Goal: Transaction & Acquisition: Purchase product/service

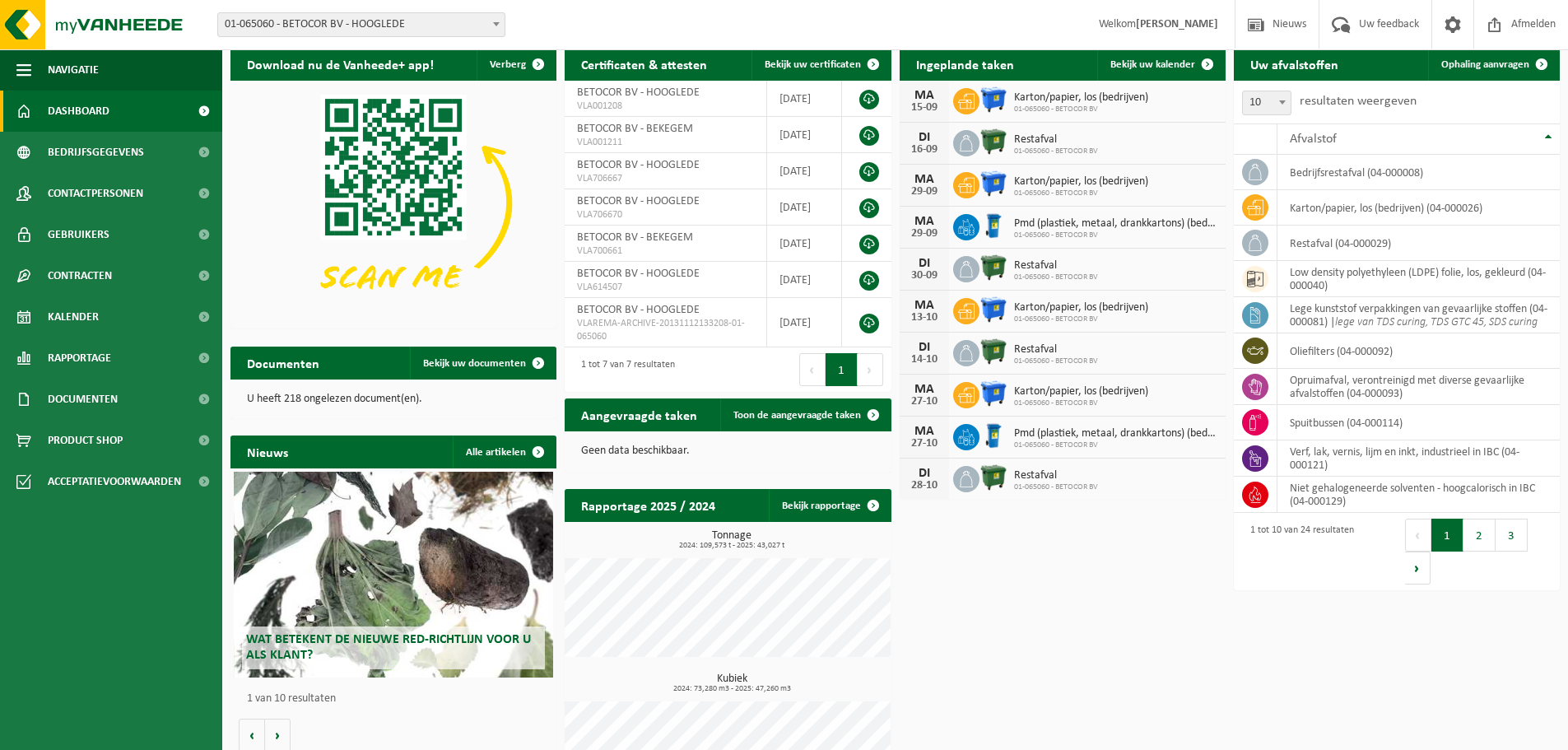
scroll to position [119, 0]
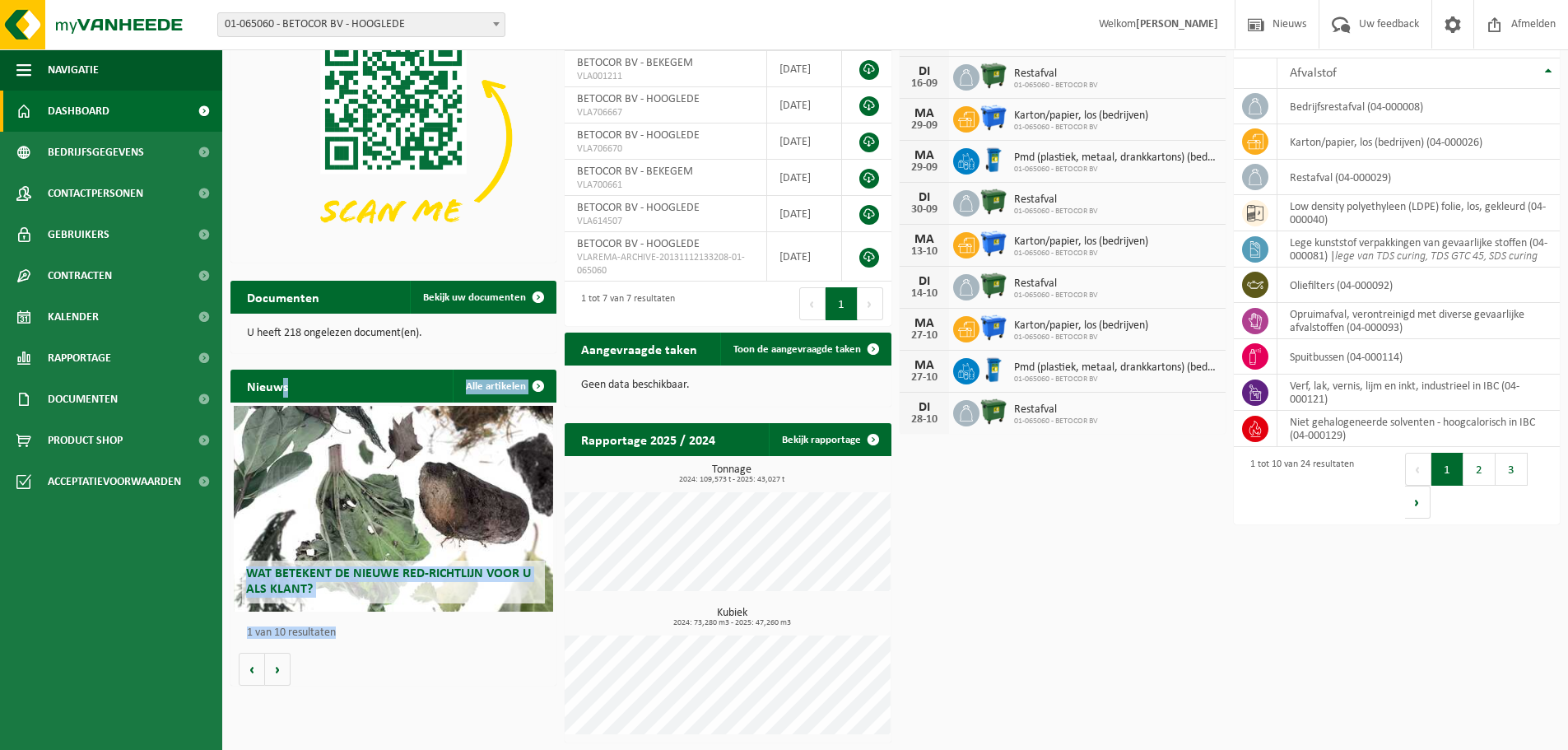
drag, startPoint x: 490, startPoint y: 678, endPoint x: 282, endPoint y: 393, distance: 352.8
click at [282, 393] on div "Nieuws Alle artikelen Wat betekent de nieuwe RED-richtlijn voor u als klant? Ma…" at bounding box center [393, 527] width 334 height 332
click at [490, 667] on div "Wat betekent de nieuwe RED-richtlijn voor u als klant? Market update Market upd…" at bounding box center [394, 544] width 326 height 284
click at [509, 577] on span "Wat betekent de nieuwe RED-richtlijn voor u als klant?" at bounding box center [388, 582] width 285 height 29
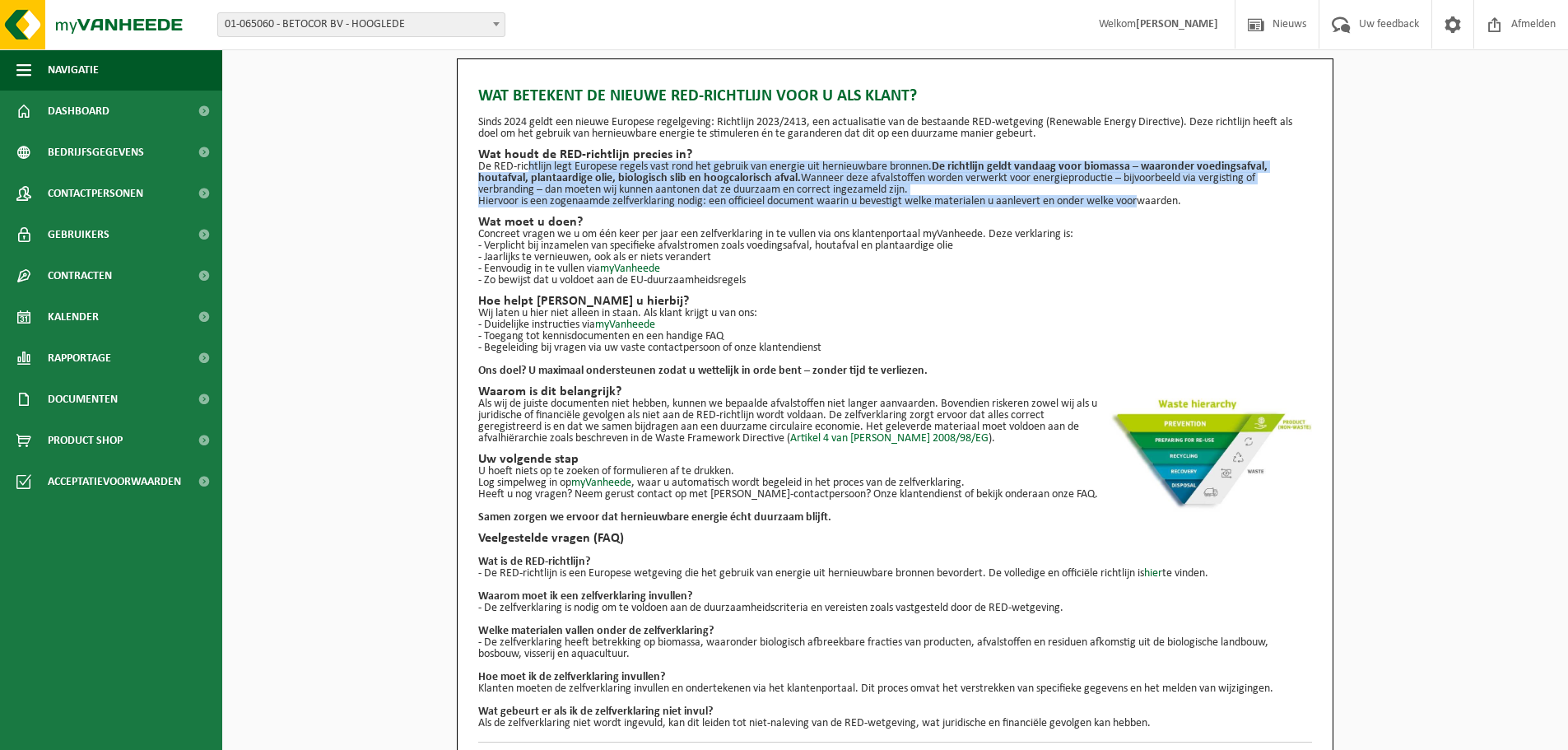
drag, startPoint x: 523, startPoint y: 166, endPoint x: 1142, endPoint y: 195, distance: 619.7
click at [1142, 195] on div "Wat betekent de nieuwe RED-richtlijn voor u als klant? Sinds 2024 geldt een nie…" at bounding box center [894, 403] width 834 height 654
click at [1142, 196] on p "Hiervoor is een zogenaamde zelfverklaring nodig: een officieel document waarin …" at bounding box center [894, 201] width 834 height 12
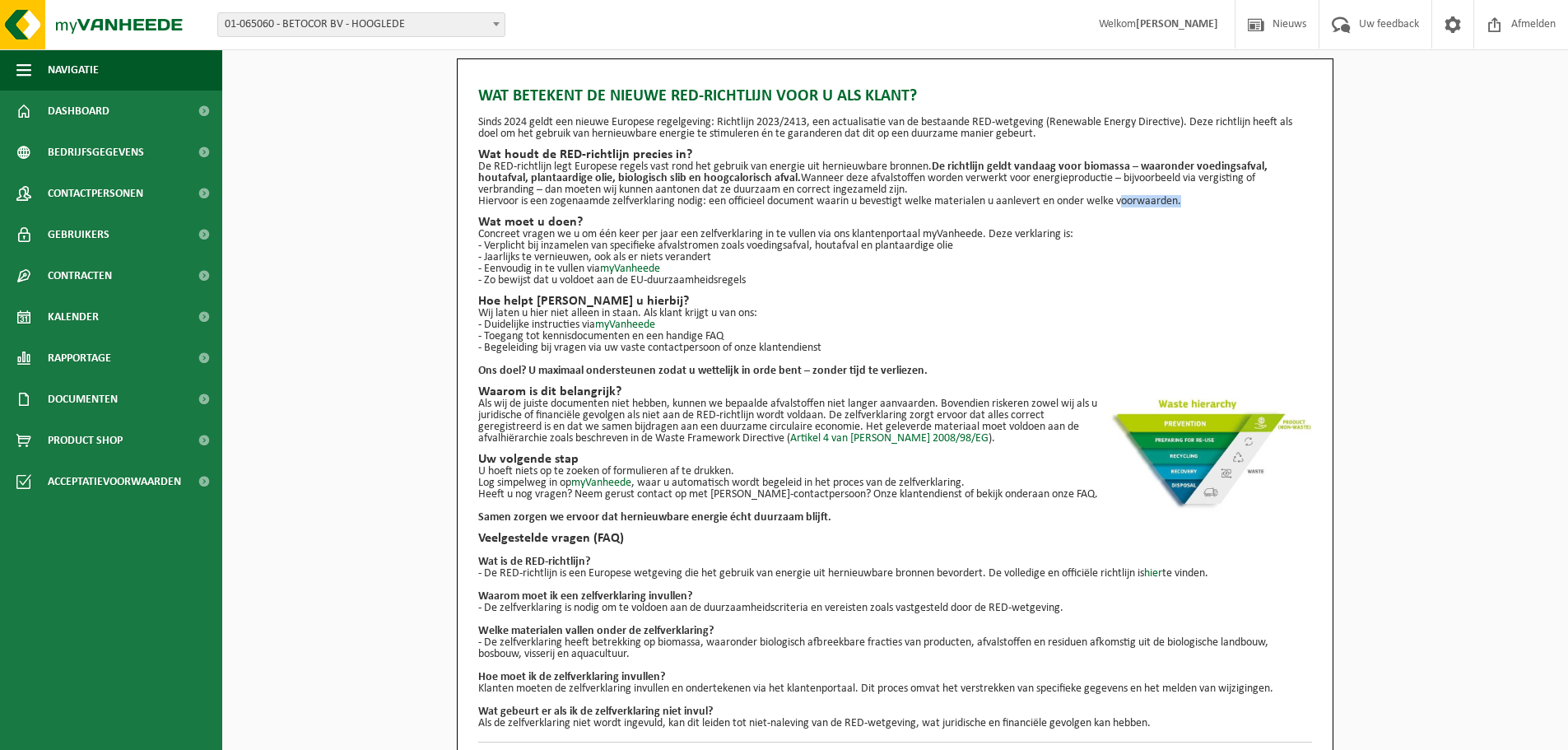
click at [1142, 196] on p "Hiervoor is een zogenaamde zelfverklaring nodig: een officieel document waarin …" at bounding box center [894, 201] width 834 height 12
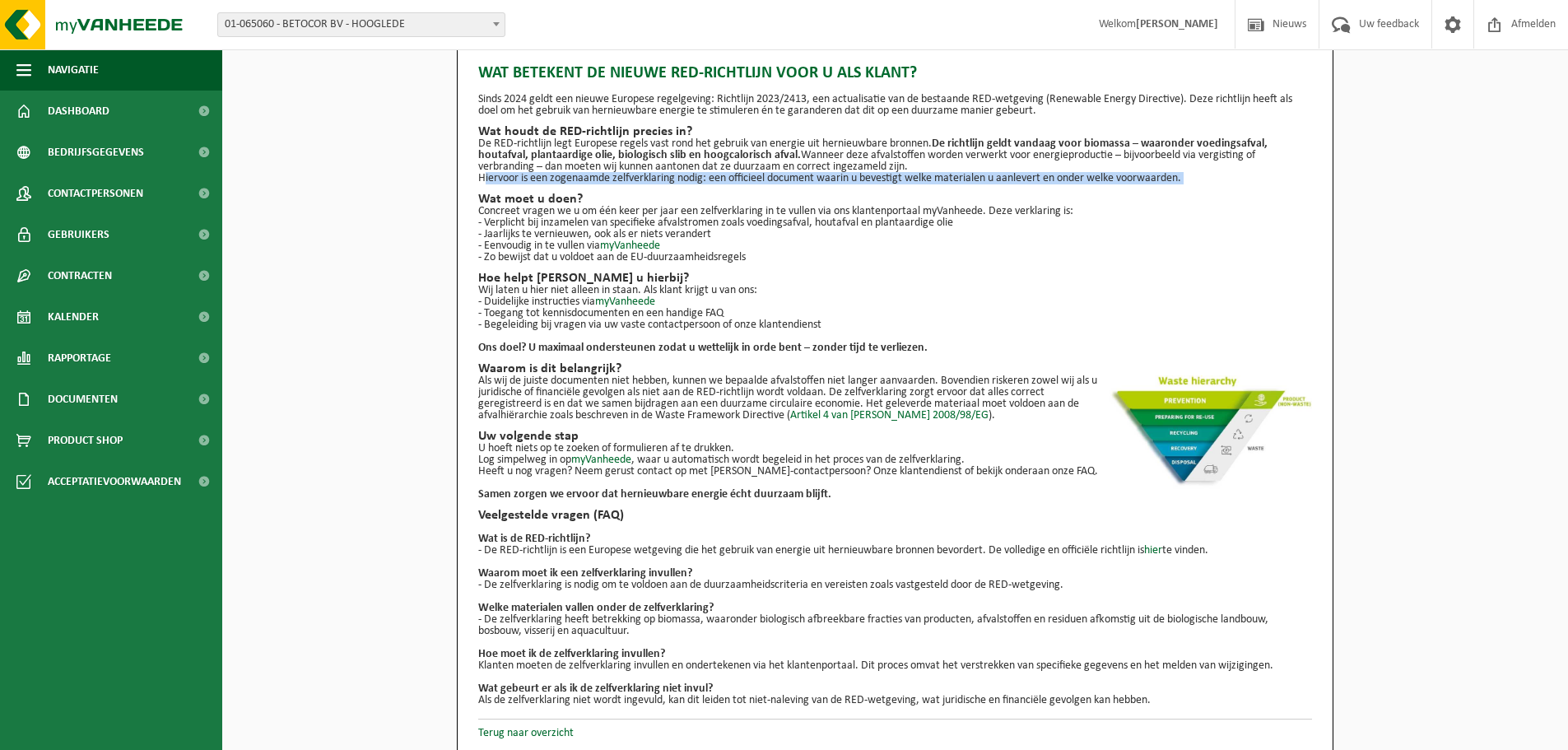
scroll to position [30, 0]
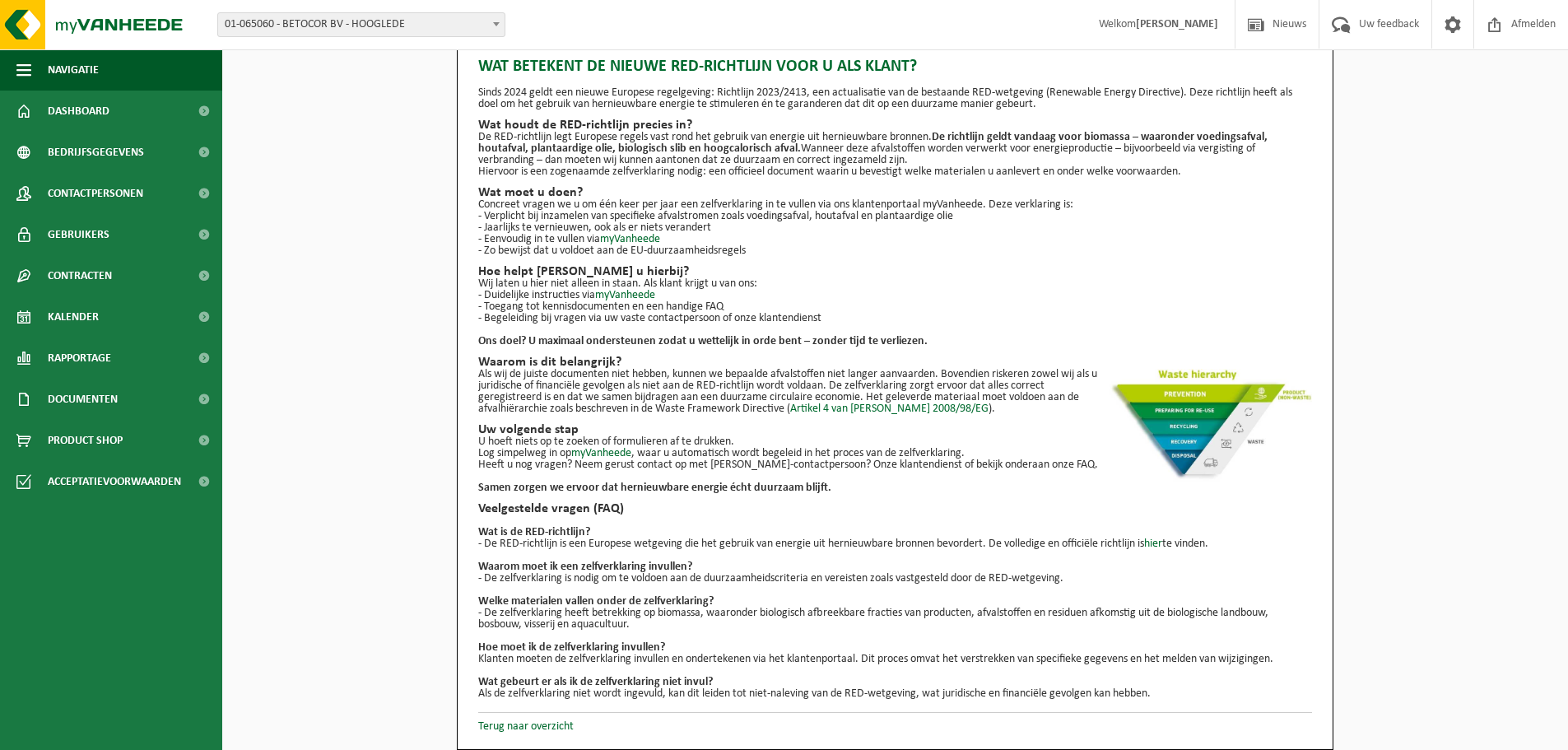
click at [748, 214] on p "- Verplicht bij inzamelen van specifieke afvalstromen zoals voedingsafval, hout…" at bounding box center [894, 216] width 834 height 12
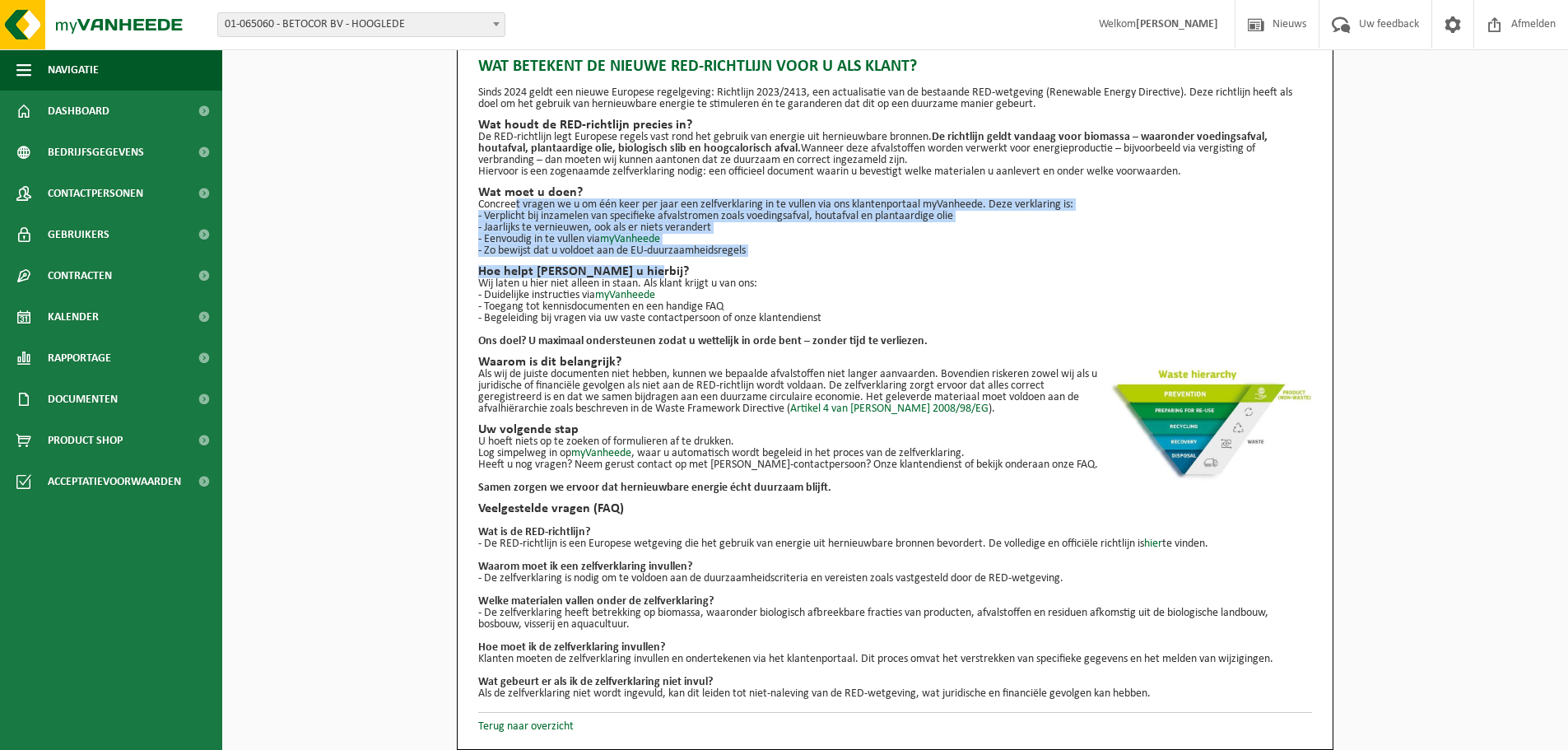
drag, startPoint x: 513, startPoint y: 206, endPoint x: 1037, endPoint y: 271, distance: 528.0
click at [1037, 271] on div "Wat betekent de nieuwe RED-richtlijn voor u als klant? Sinds 2024 geldt een nie…" at bounding box center [894, 373] width 834 height 654
click at [205, 476] on span at bounding box center [204, 481] width 37 height 41
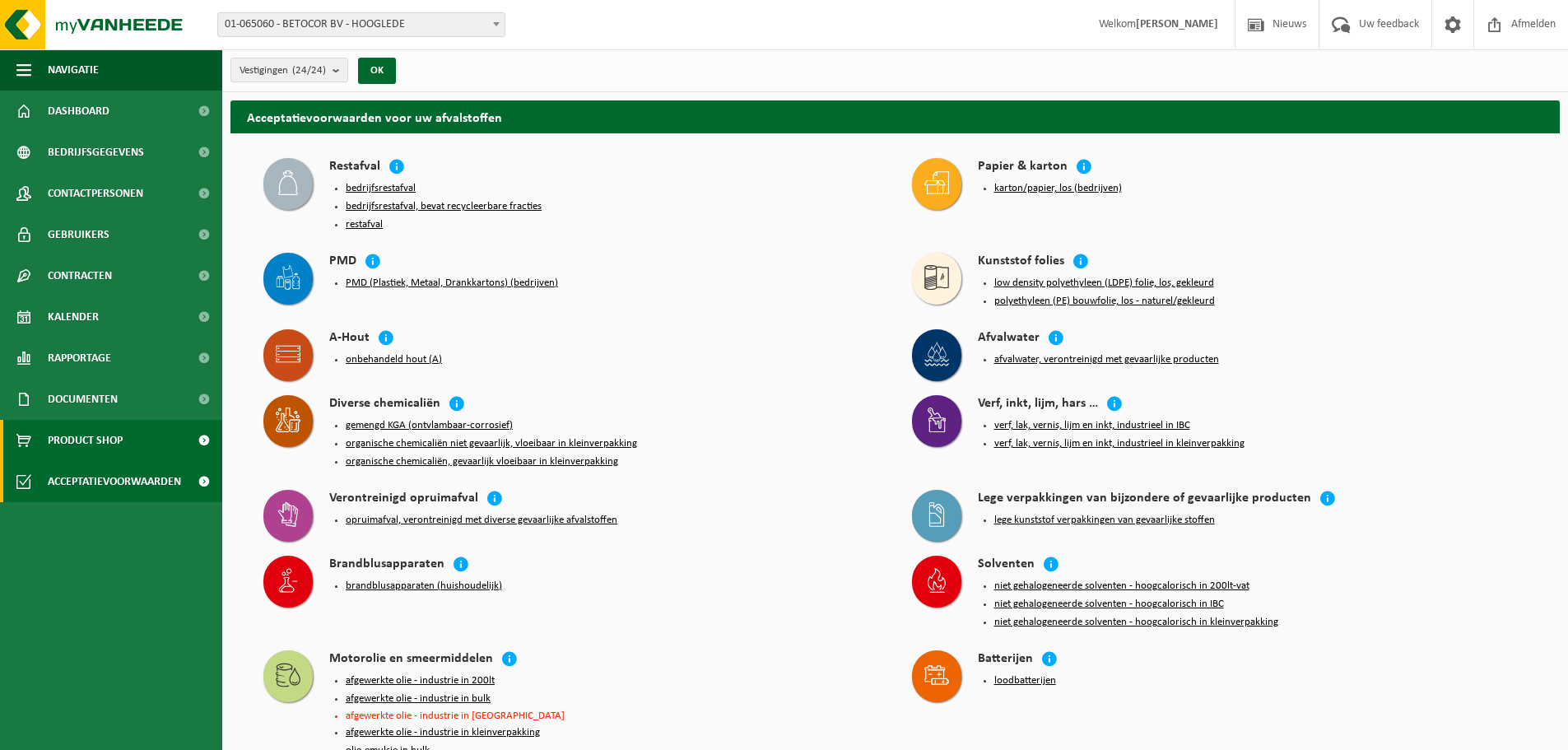
click at [135, 447] on link "Product Shop" at bounding box center [110, 440] width 222 height 41
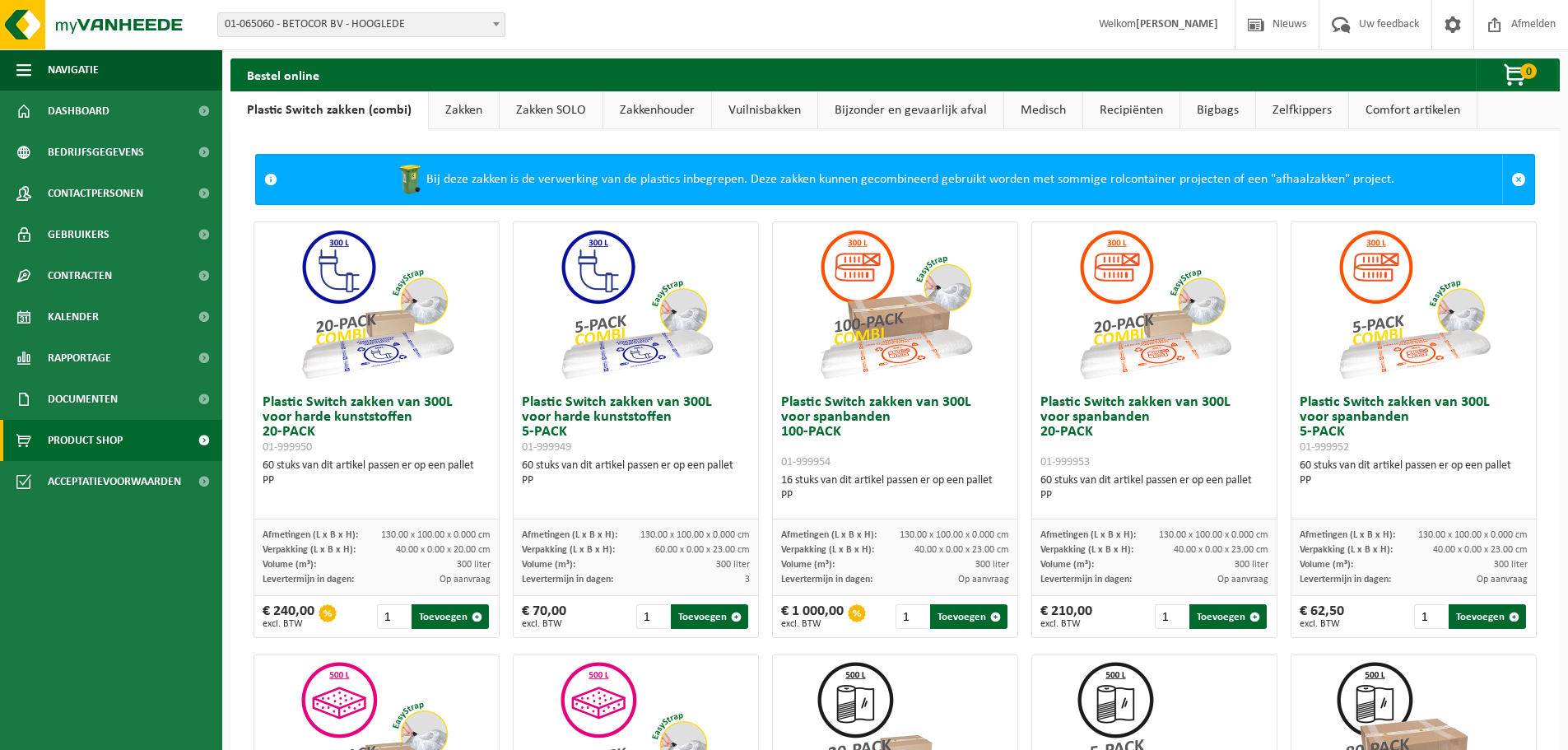
click at [426, 300] on img at bounding box center [377, 304] width 165 height 165
click at [348, 406] on h3 "Plastic Switch zakken van 300L voor harde kunststoffen 20-PACK 01-999950" at bounding box center [377, 424] width 228 height 59
click at [404, 399] on h3 "Plastic Switch zakken van 300L voor harde kunststoffen 20-PACK 01-999950" at bounding box center [377, 424] width 228 height 59
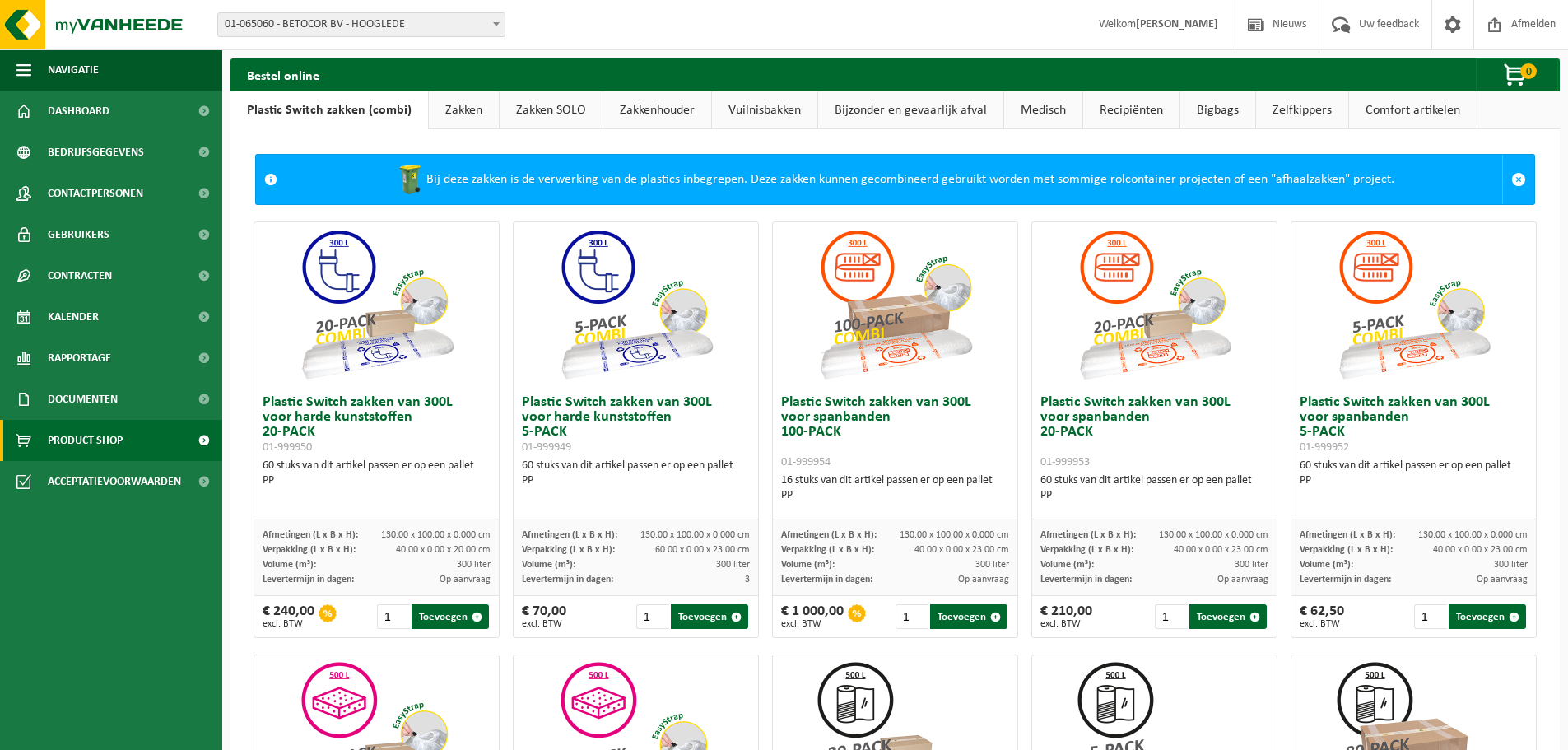
click at [1194, 111] on link "Bigbags" at bounding box center [1218, 111] width 75 height 38
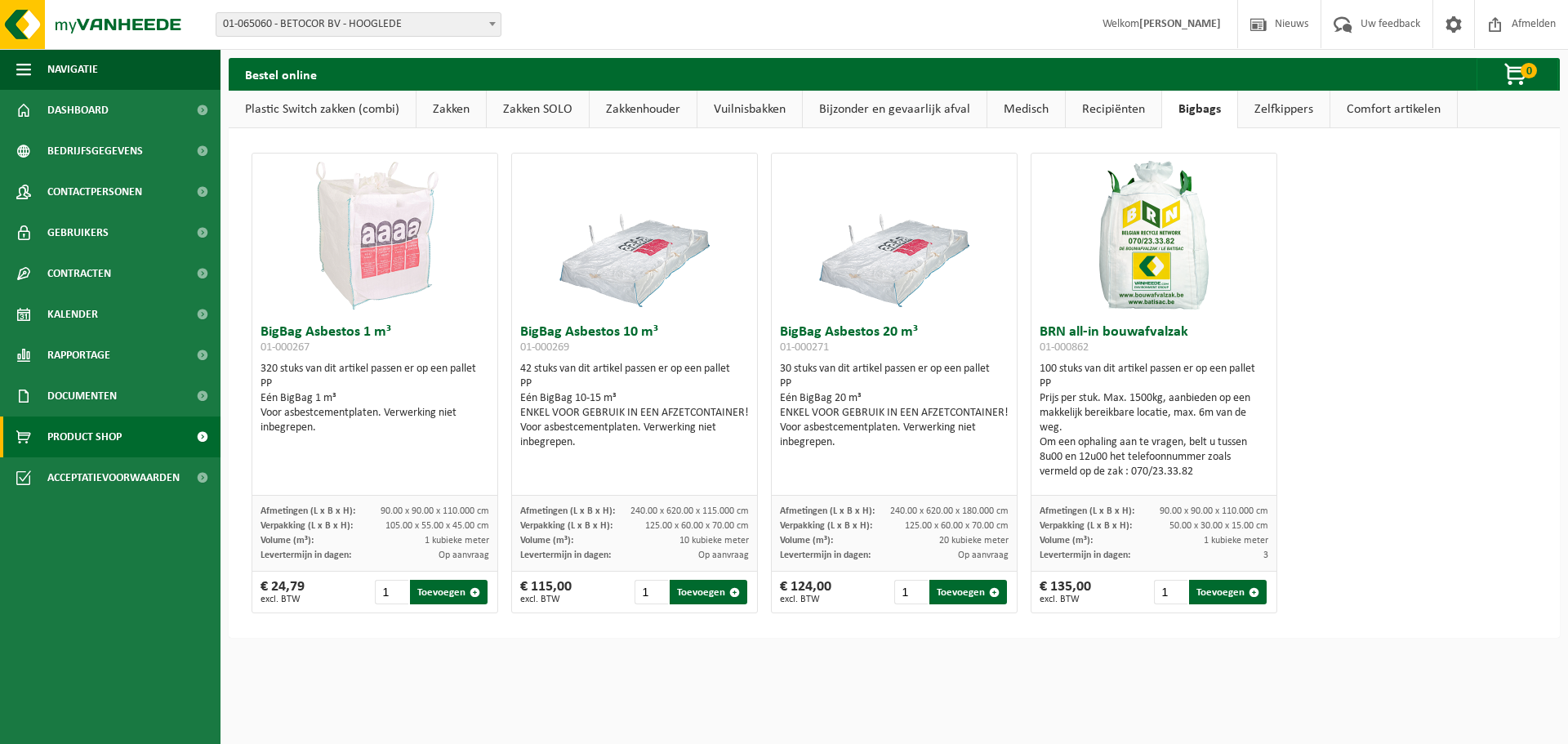
click at [1116, 118] on link "Recipiënten" at bounding box center [1113, 110] width 95 height 38
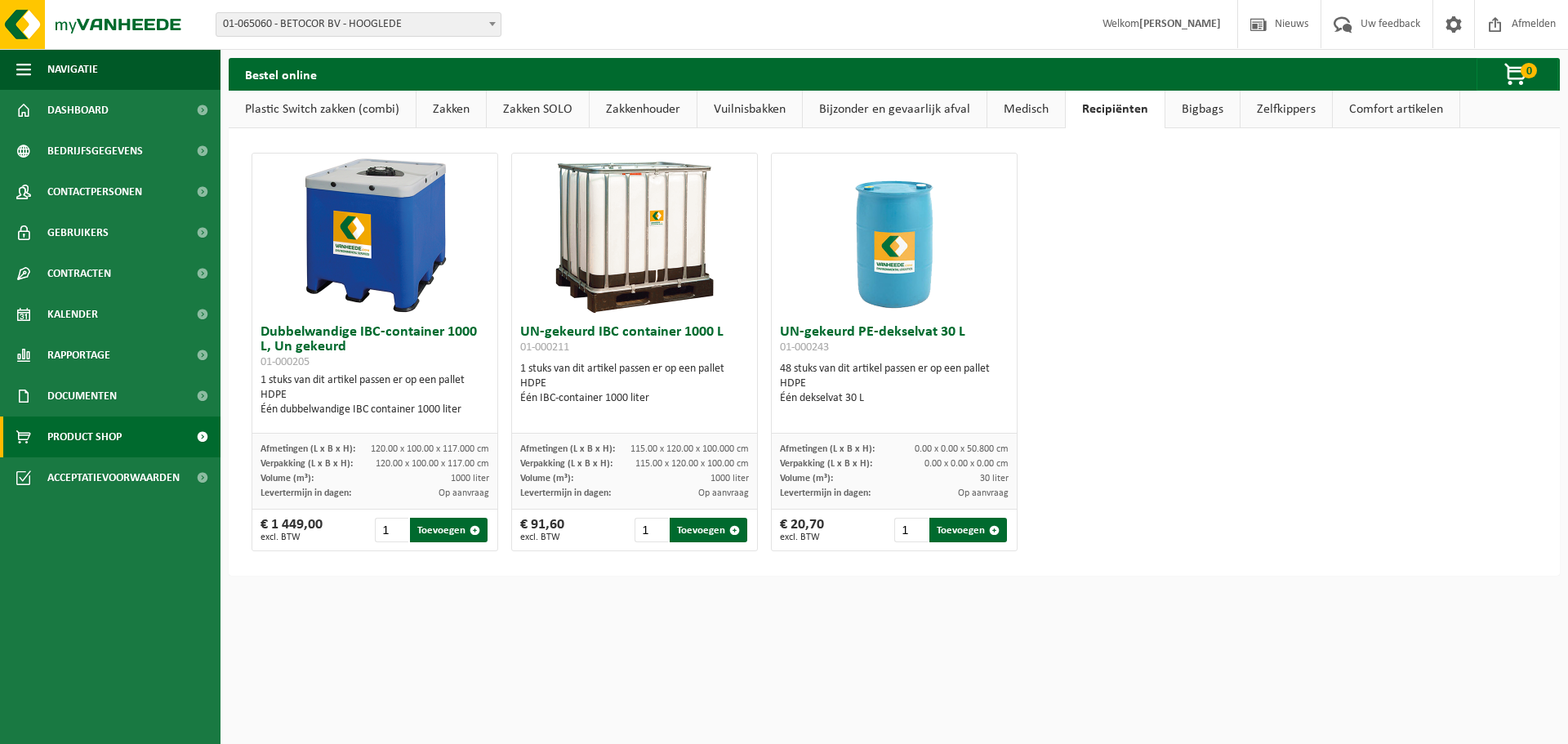
click at [1032, 115] on link "Medisch" at bounding box center [1026, 110] width 77 height 38
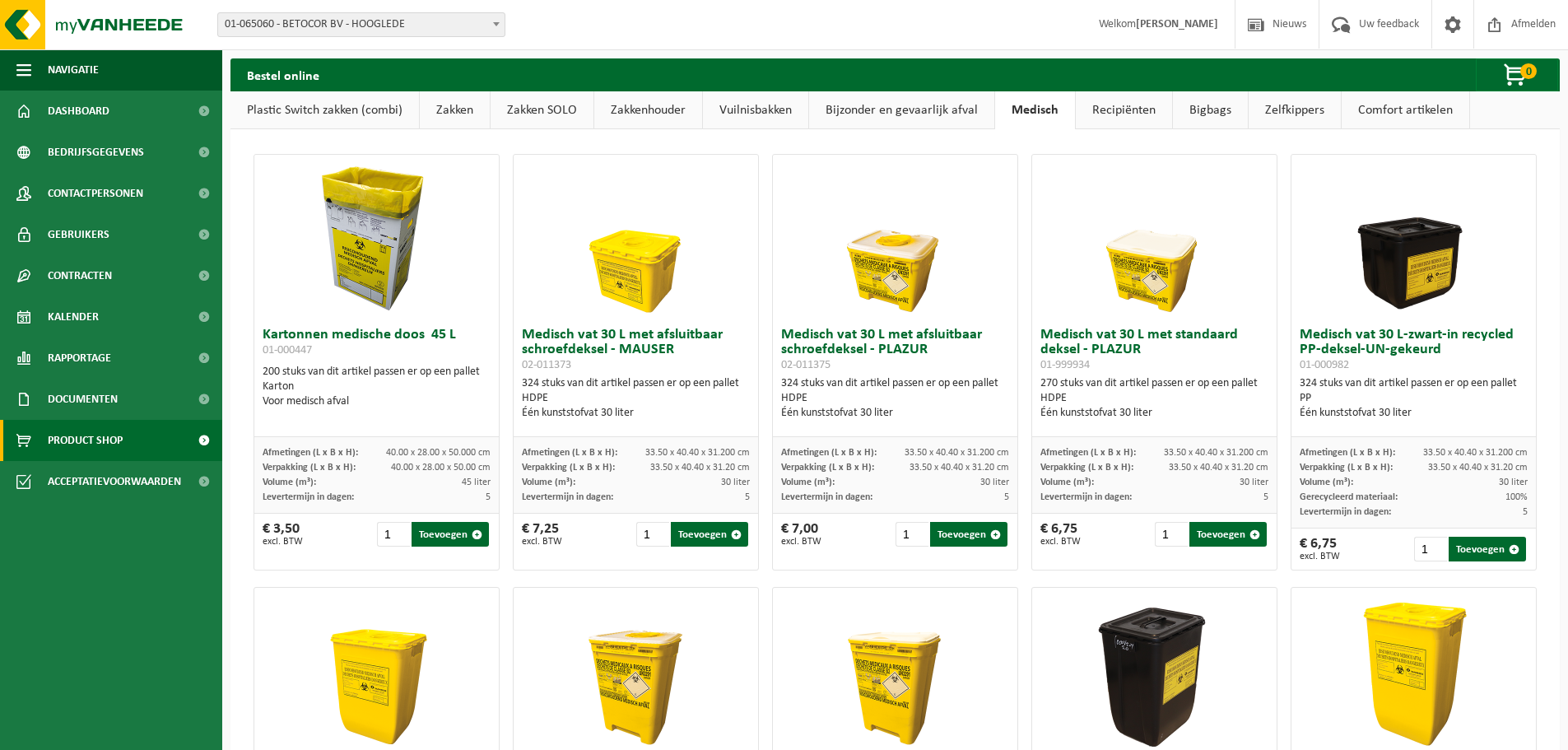
click at [943, 113] on link "Bijzonder en gevaarlijk afval" at bounding box center [902, 111] width 186 height 38
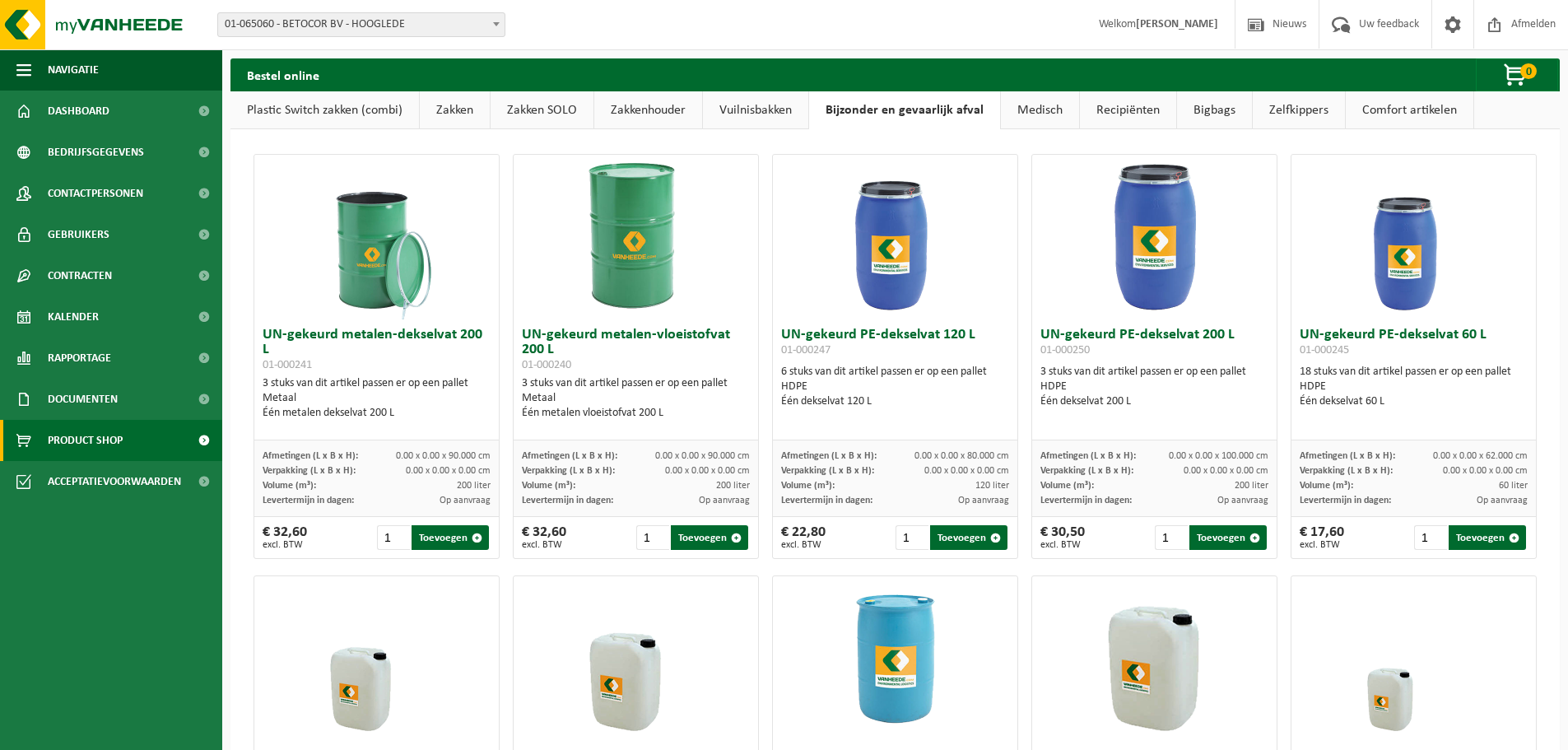
click at [779, 104] on link "Vuilnisbakken" at bounding box center [755, 111] width 105 height 38
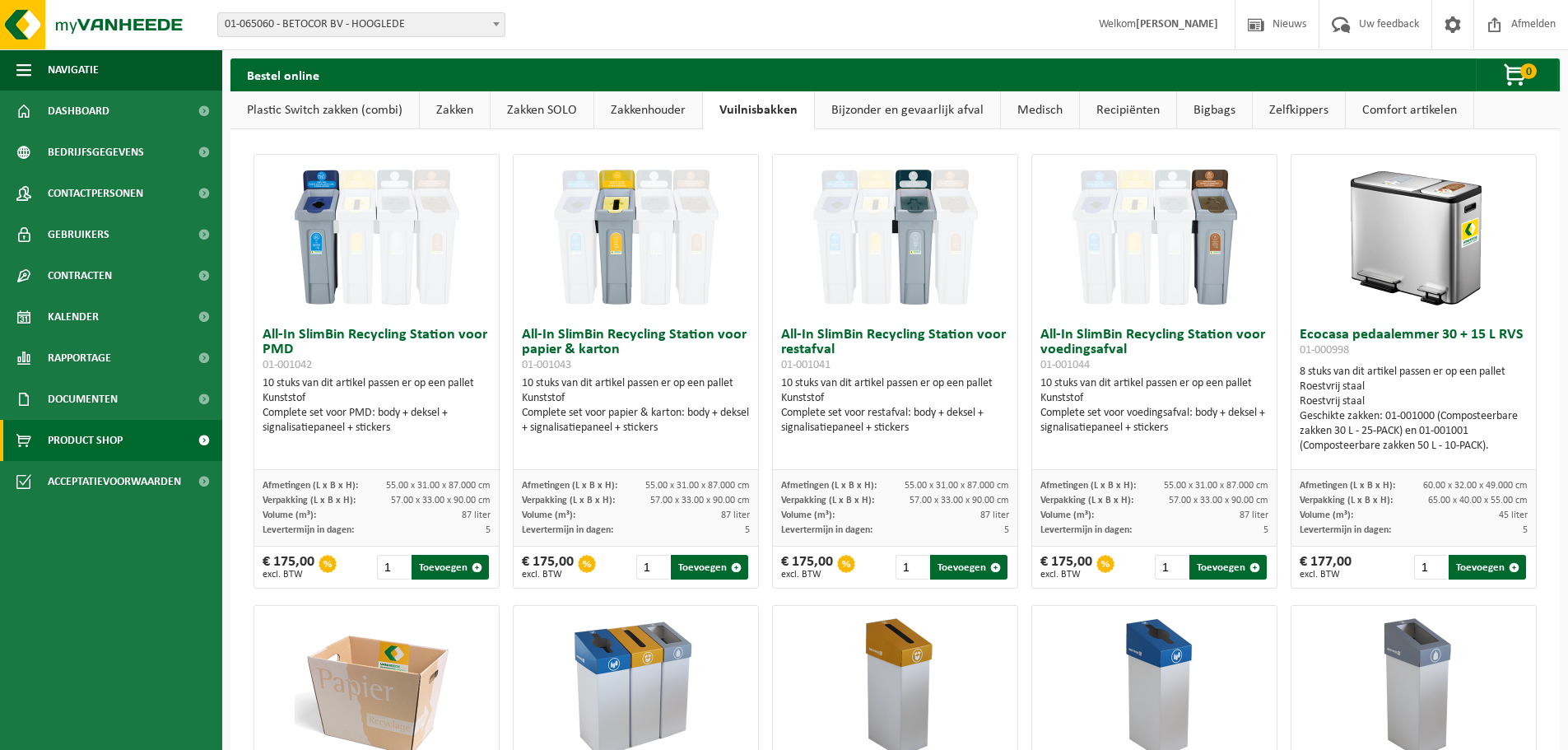
click at [641, 107] on link "Zakkenhouder" at bounding box center [647, 111] width 108 height 38
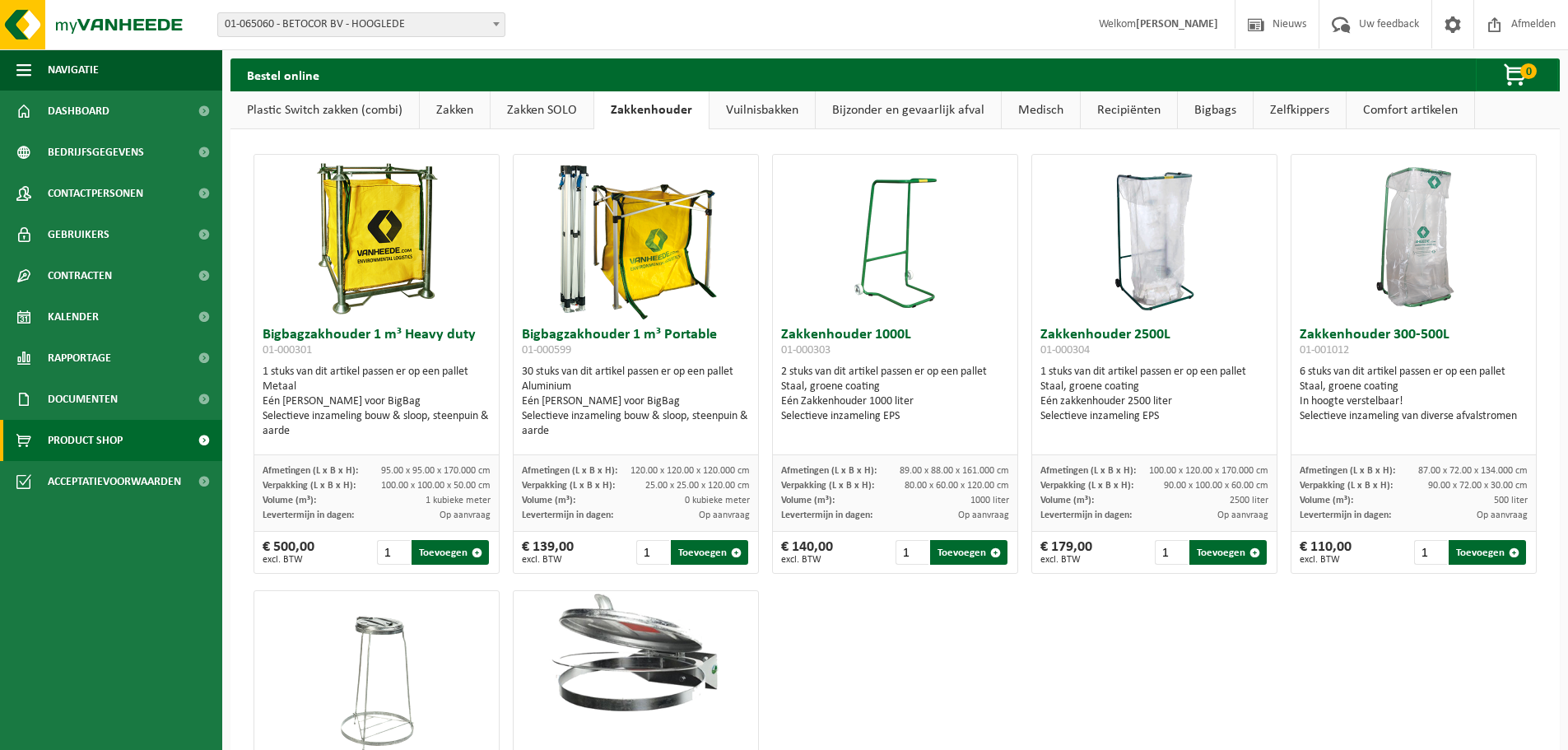
click at [566, 113] on link "Zakken SOLO" at bounding box center [542, 111] width 103 height 38
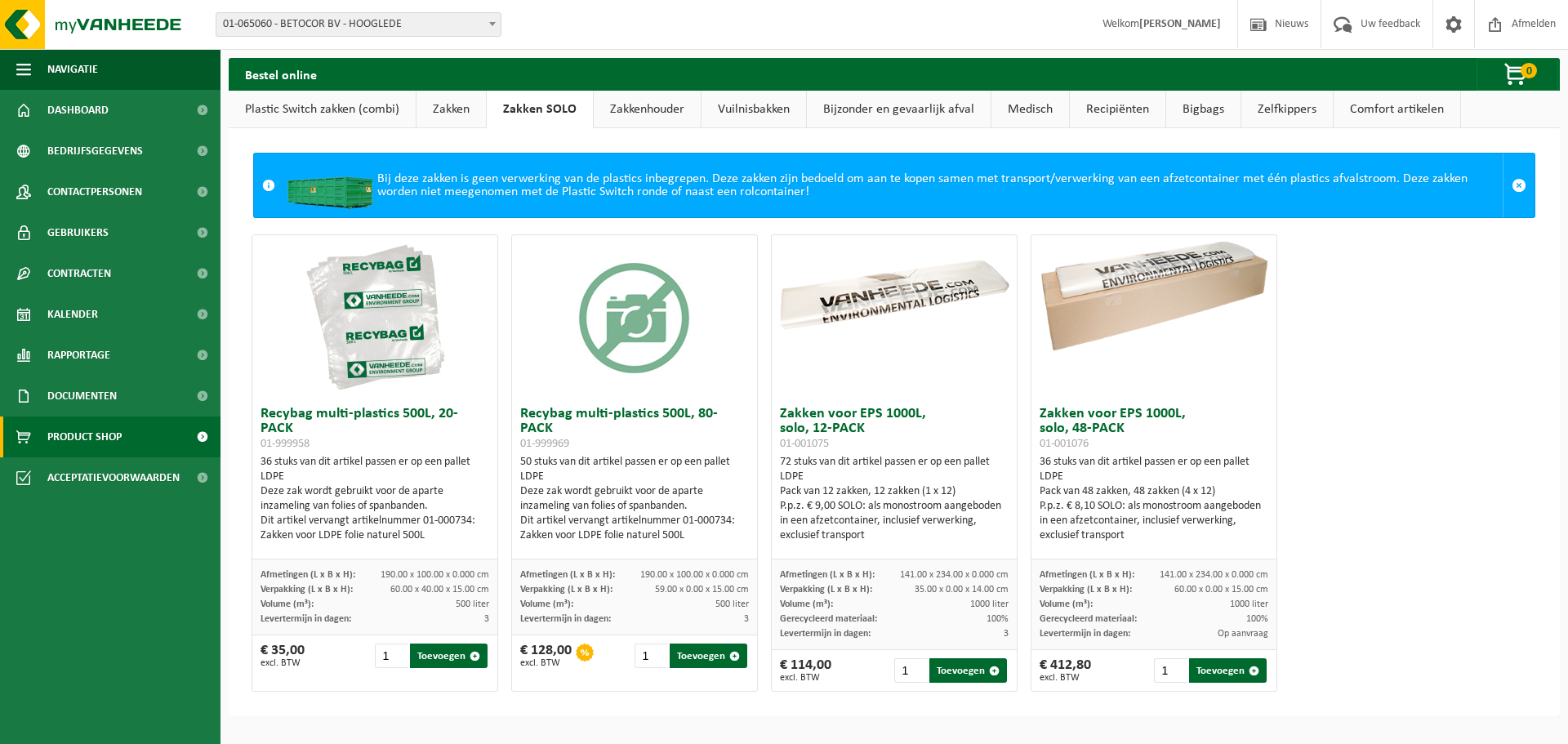
click at [439, 109] on link "Zakken" at bounding box center [451, 110] width 69 height 38
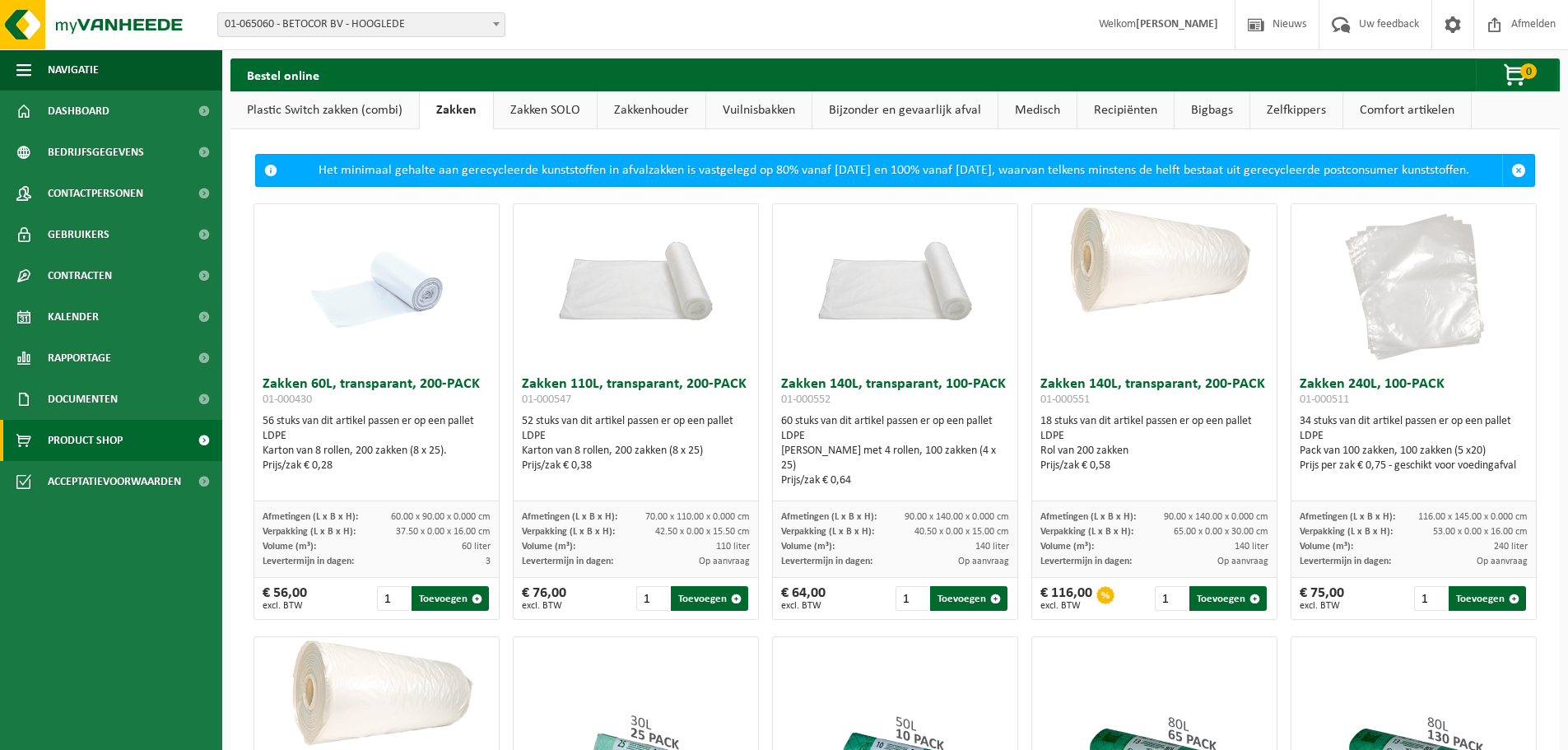
click at [342, 107] on link "Plastic Switch zakken (combi)" at bounding box center [325, 111] width 188 height 38
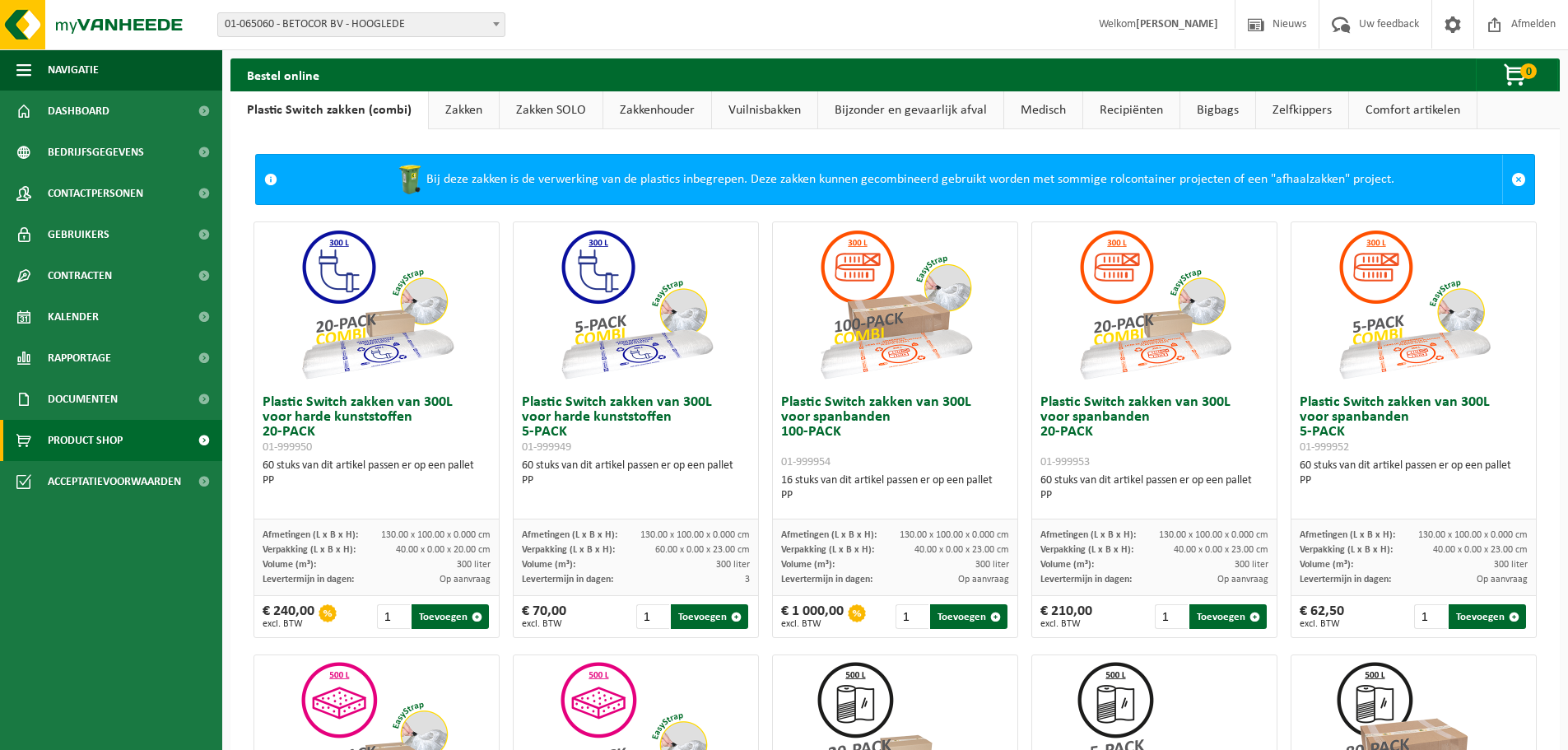
click at [385, 410] on h3 "Plastic Switch zakken van 300L voor harde kunststoffen 20-PACK 01-999950" at bounding box center [377, 424] width 228 height 59
click at [384, 412] on h3 "Plastic Switch zakken van 300L voor harde kunststoffen 20-PACK 01-999950" at bounding box center [377, 424] width 228 height 59
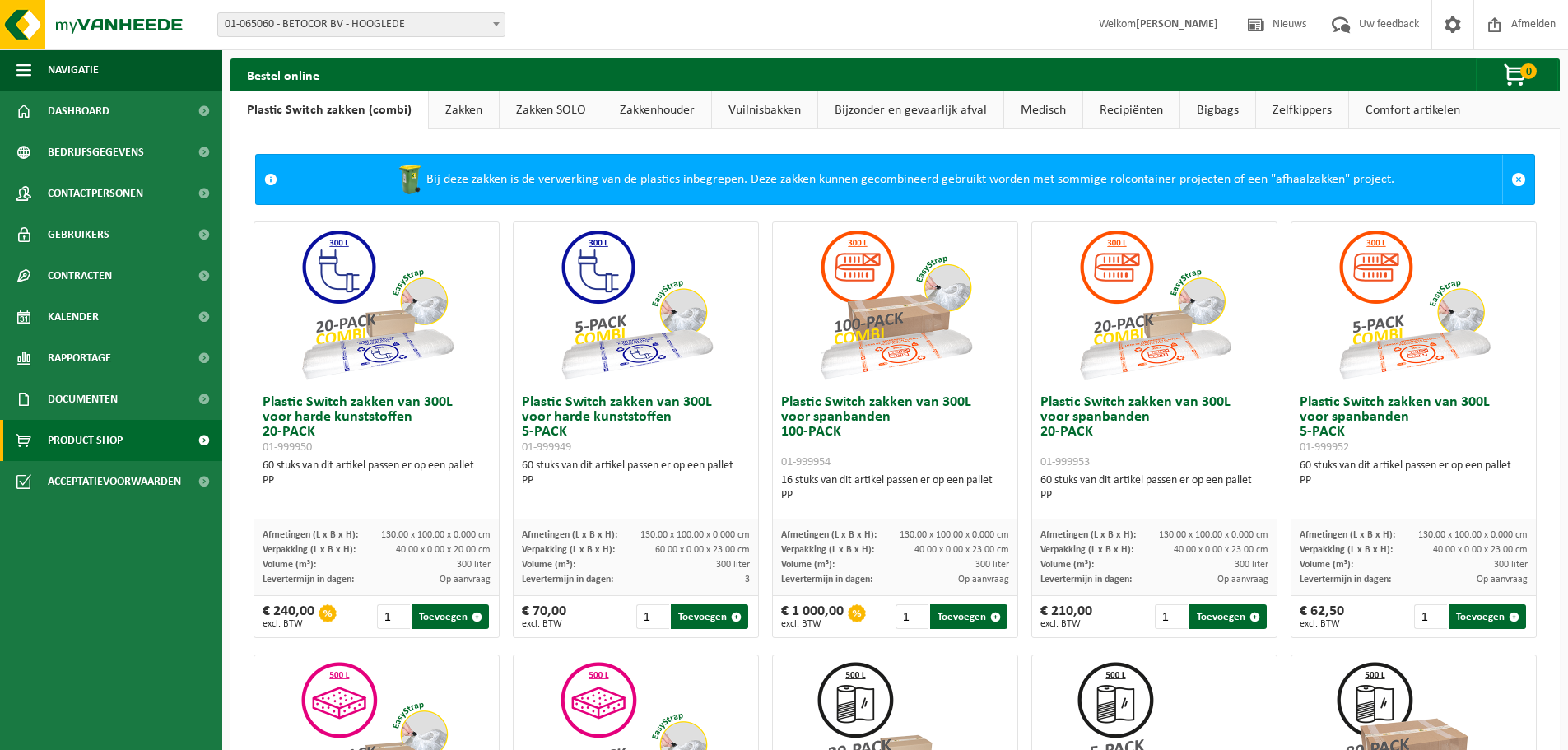
click at [406, 341] on img at bounding box center [377, 304] width 165 height 165
click at [736, 350] on div at bounding box center [636, 304] width 244 height 165
click at [664, 348] on img at bounding box center [636, 304] width 165 height 165
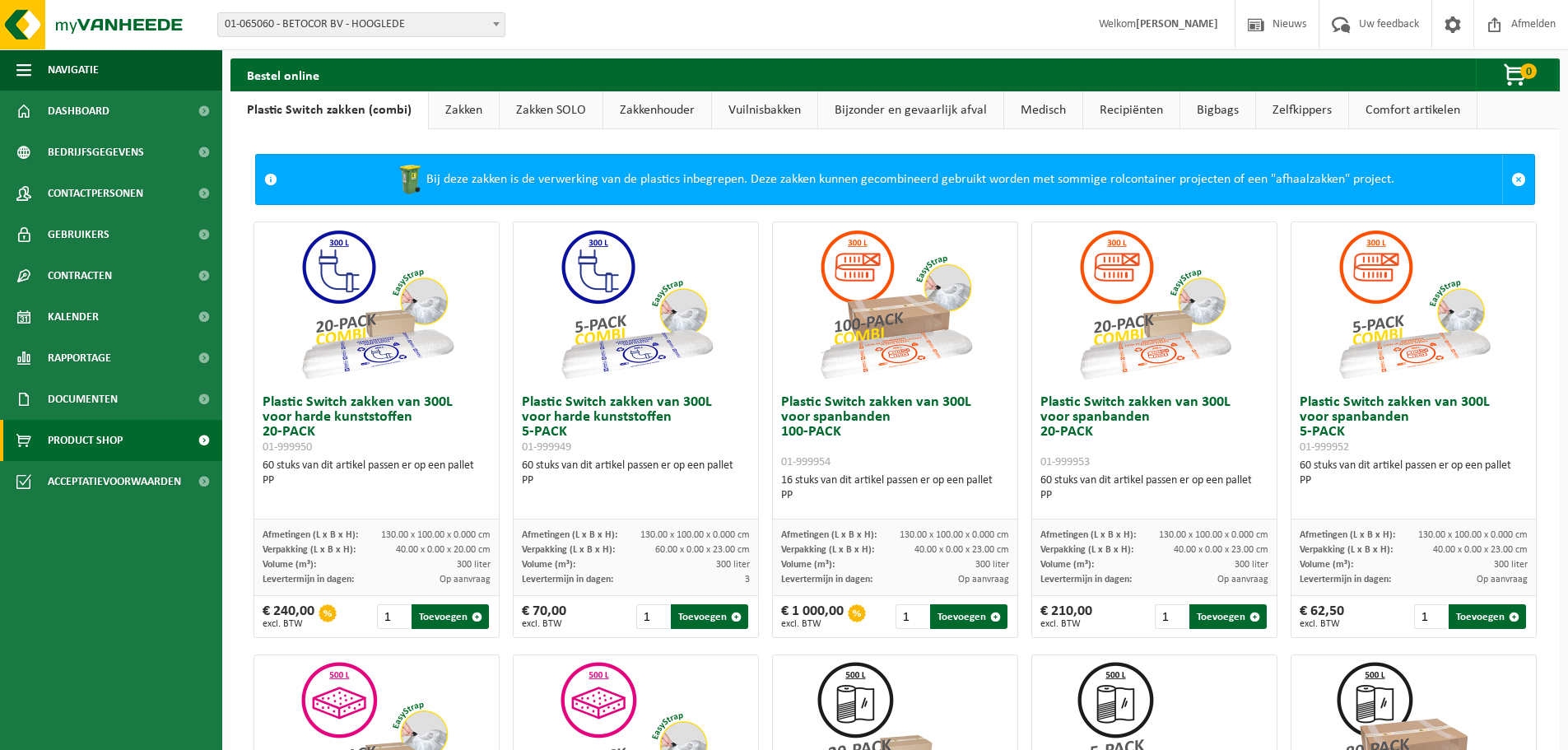
click at [670, 322] on img at bounding box center [636, 304] width 165 height 165
click at [630, 365] on img at bounding box center [636, 304] width 165 height 165
click at [74, 399] on span "Documenten" at bounding box center [82, 399] width 70 height 41
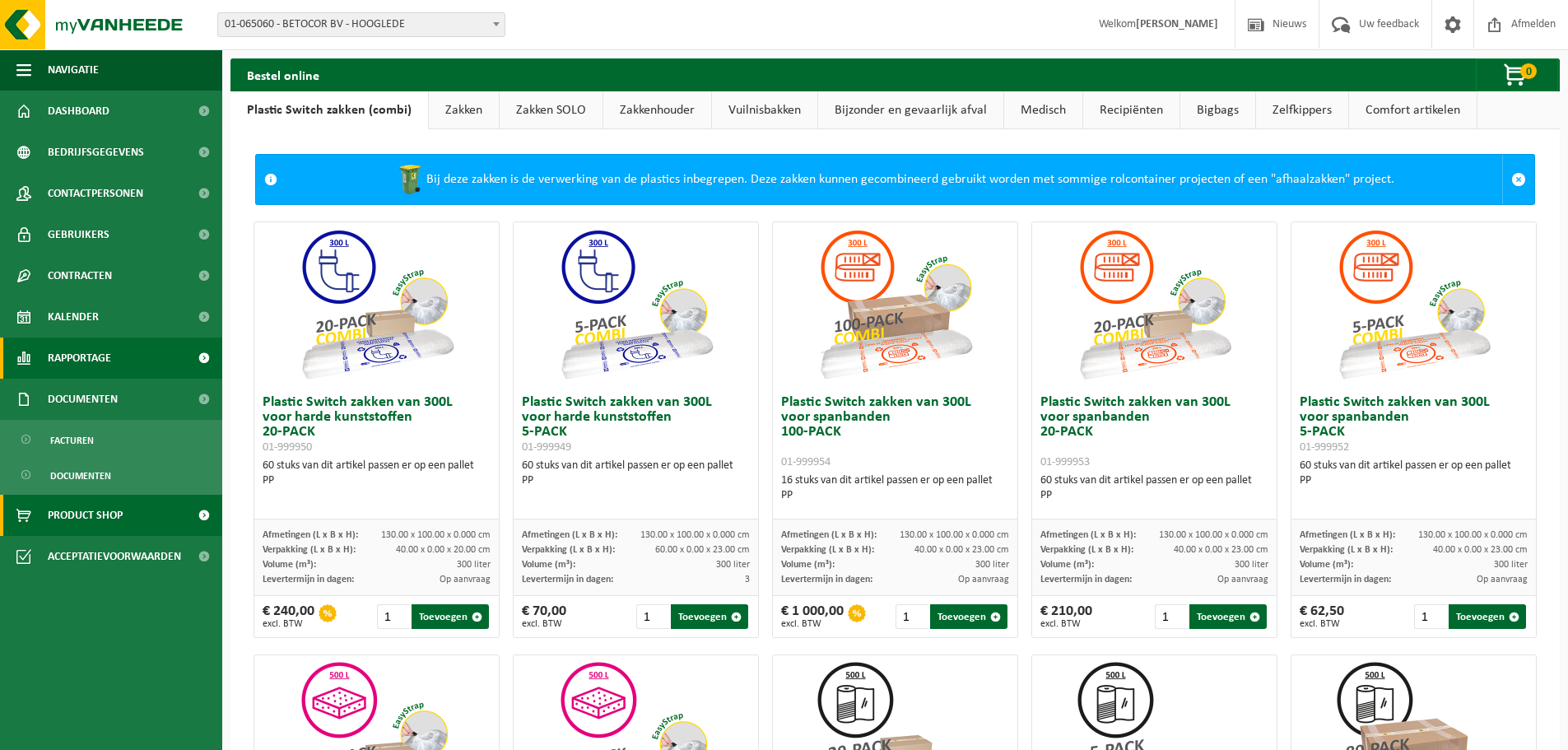
click at [85, 352] on span "Rapportage" at bounding box center [80, 358] width 63 height 41
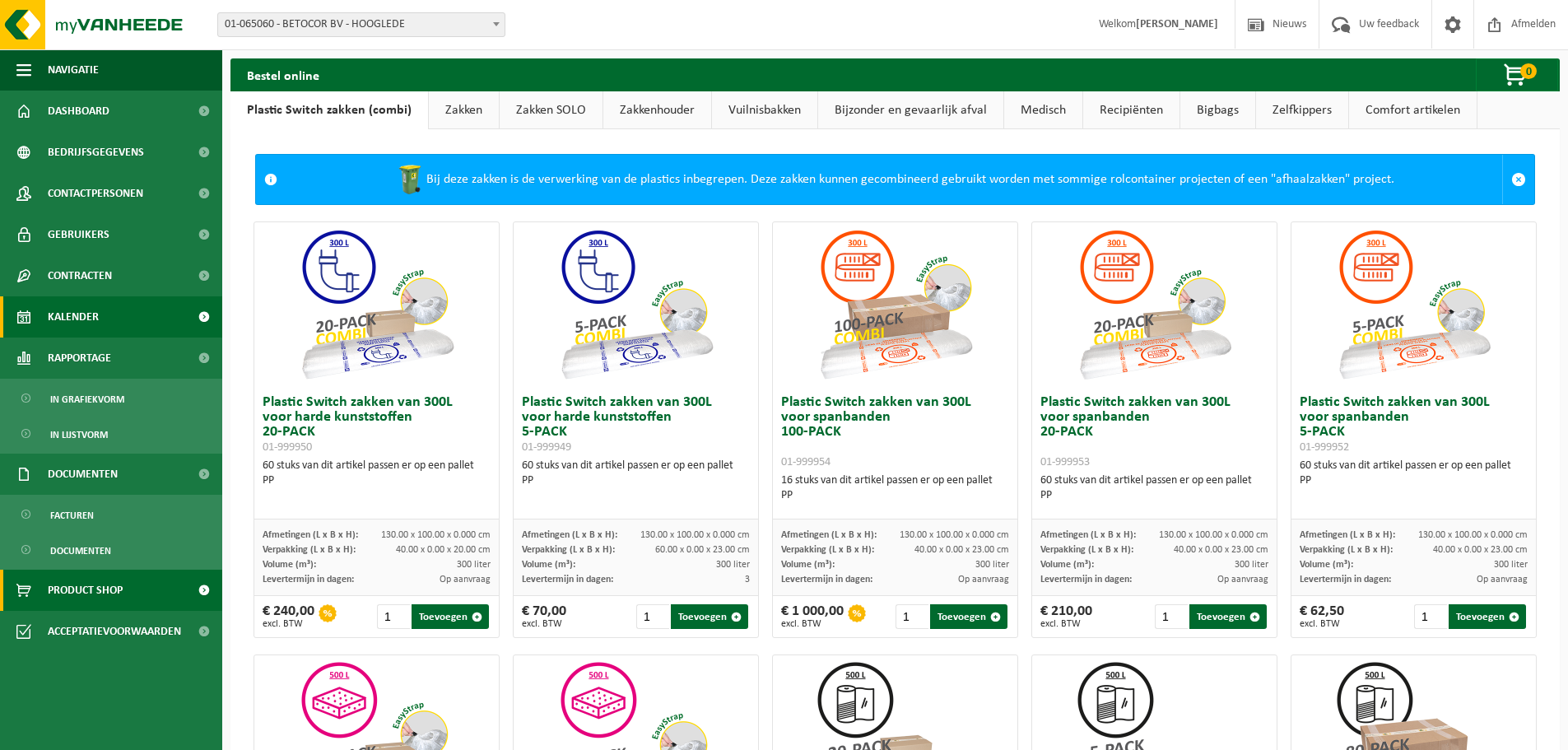
click at [89, 312] on span "Kalender" at bounding box center [73, 316] width 51 height 41
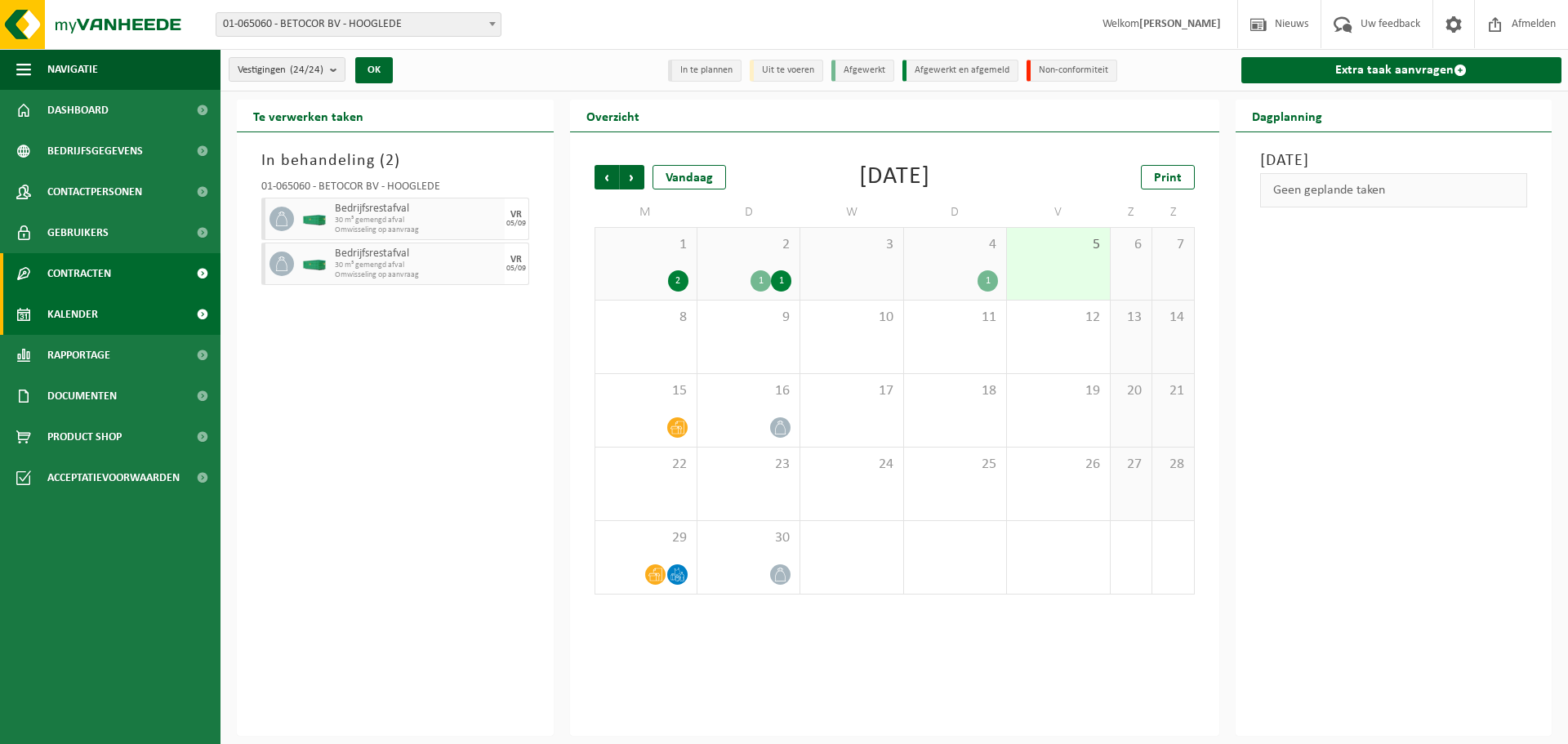
click at [91, 283] on span "Contracten" at bounding box center [79, 273] width 64 height 40
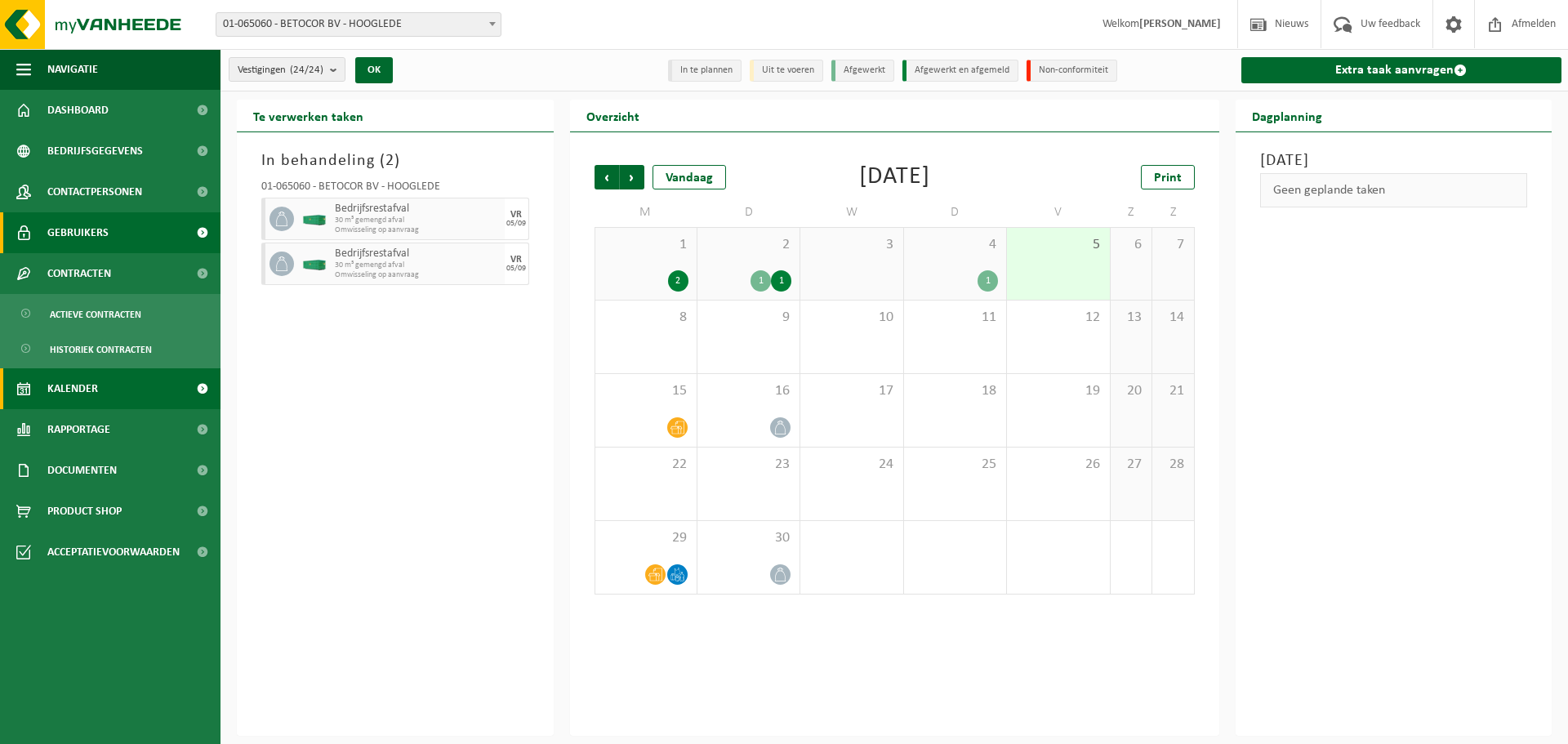
click at [106, 244] on span "Gebruikers" at bounding box center [78, 232] width 61 height 40
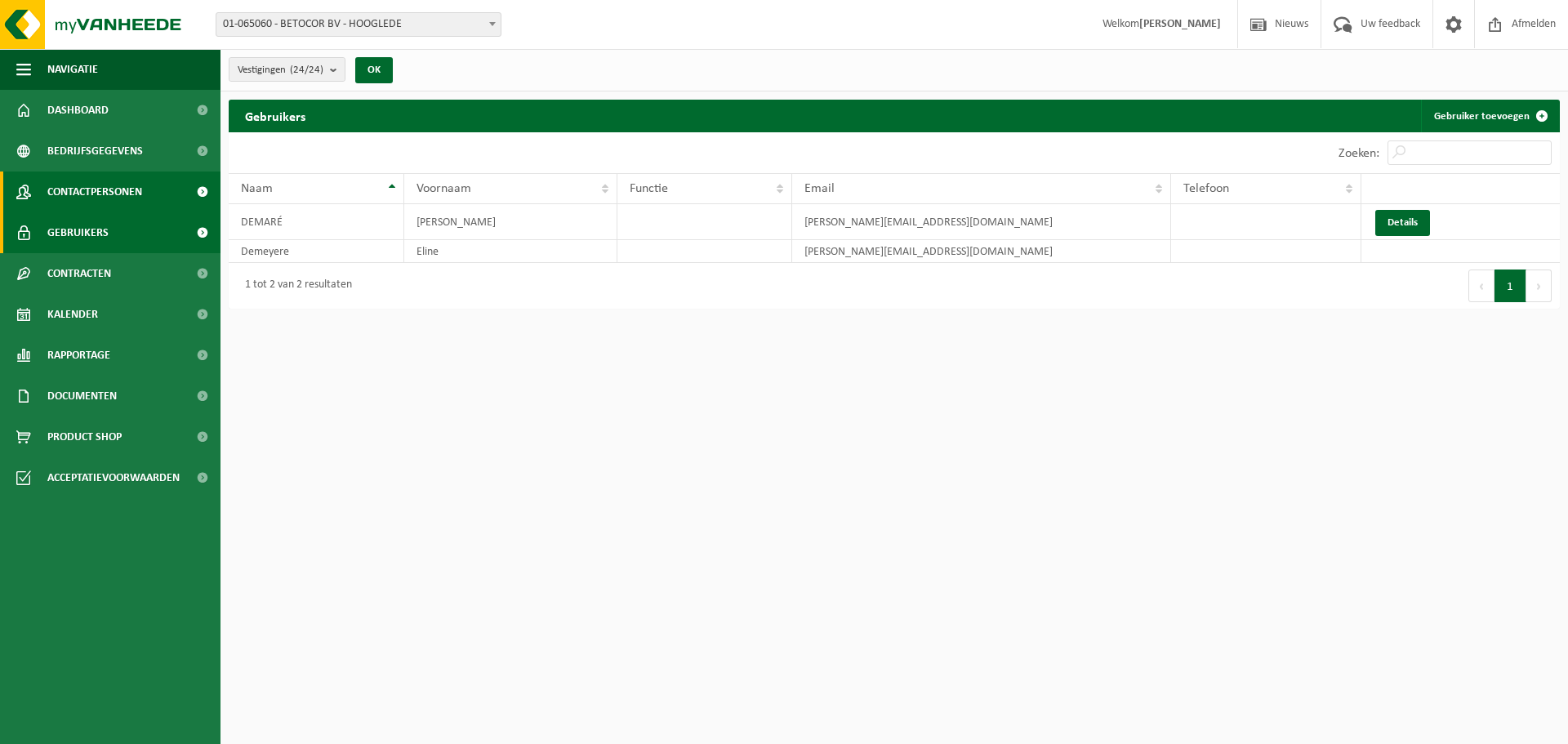
click at [111, 193] on span "Contactpersonen" at bounding box center [94, 191] width 94 height 40
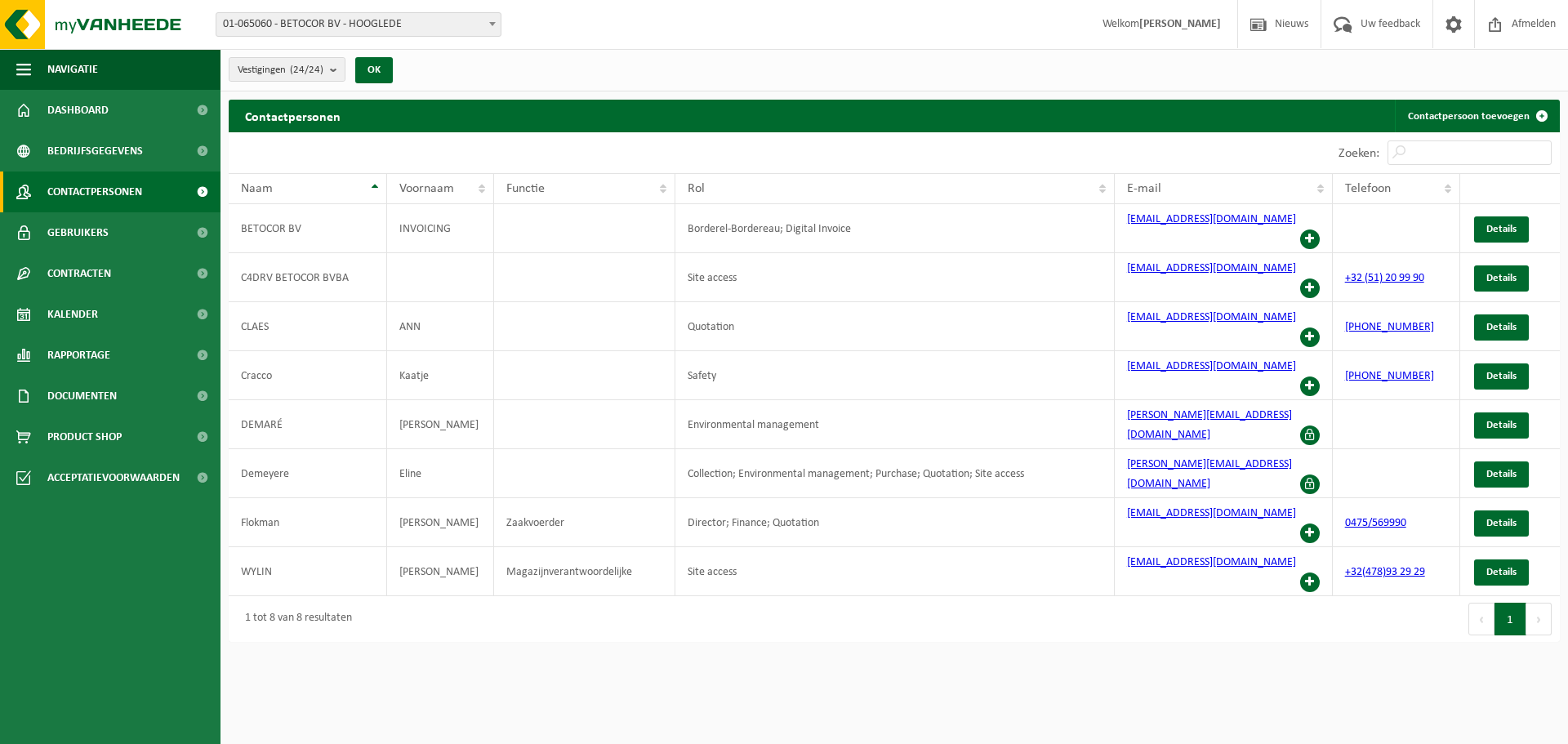
click at [1115, 597] on div "Eerste Vorige 1 Volgende Laatste" at bounding box center [1227, 619] width 666 height 46
